Goal: Task Accomplishment & Management: Manage account settings

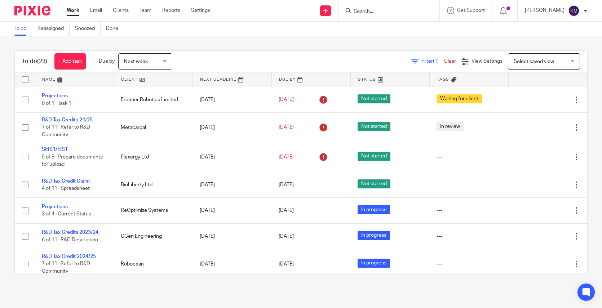
click at [167, 63] on div "Next week Next week" at bounding box center [145, 61] width 54 height 16
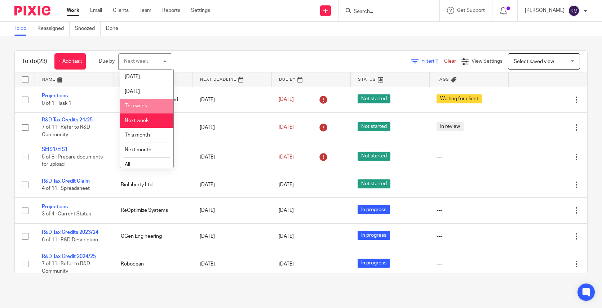
click at [137, 105] on span "This week" at bounding box center [136, 105] width 22 height 5
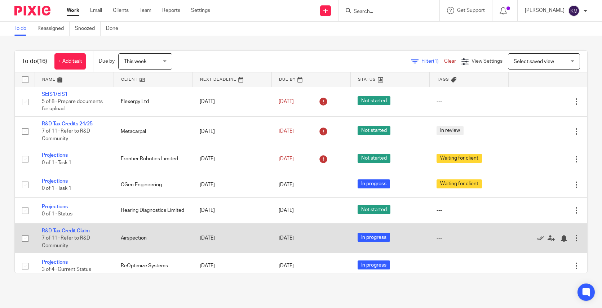
click at [67, 232] on link "R&D Tax Credit Claim" at bounding box center [66, 231] width 48 height 5
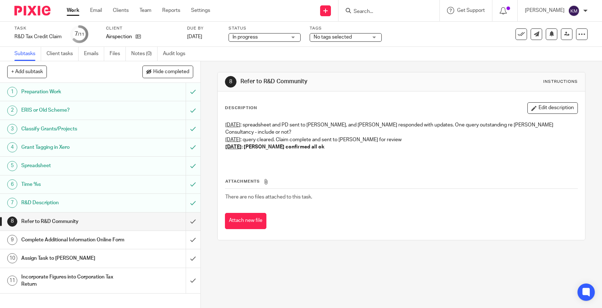
click at [30, 11] on img at bounding box center [32, 11] width 36 height 10
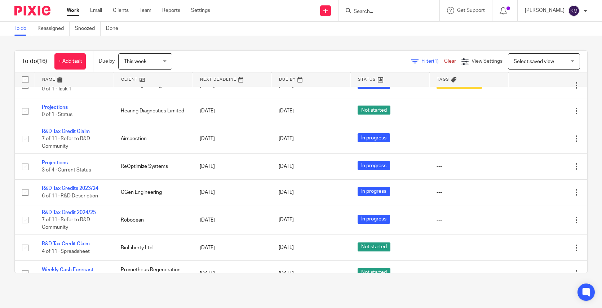
scroll to position [102, 0]
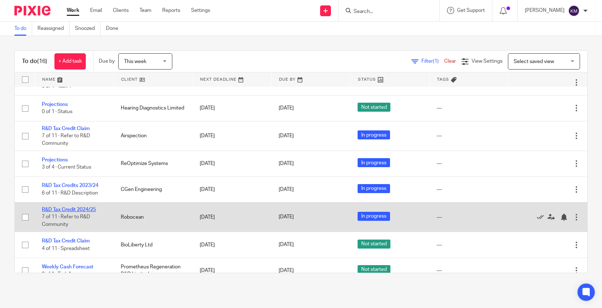
click at [75, 209] on link "R&D Tax Credit 2024/25" at bounding box center [69, 209] width 54 height 5
